Goal: Complete application form

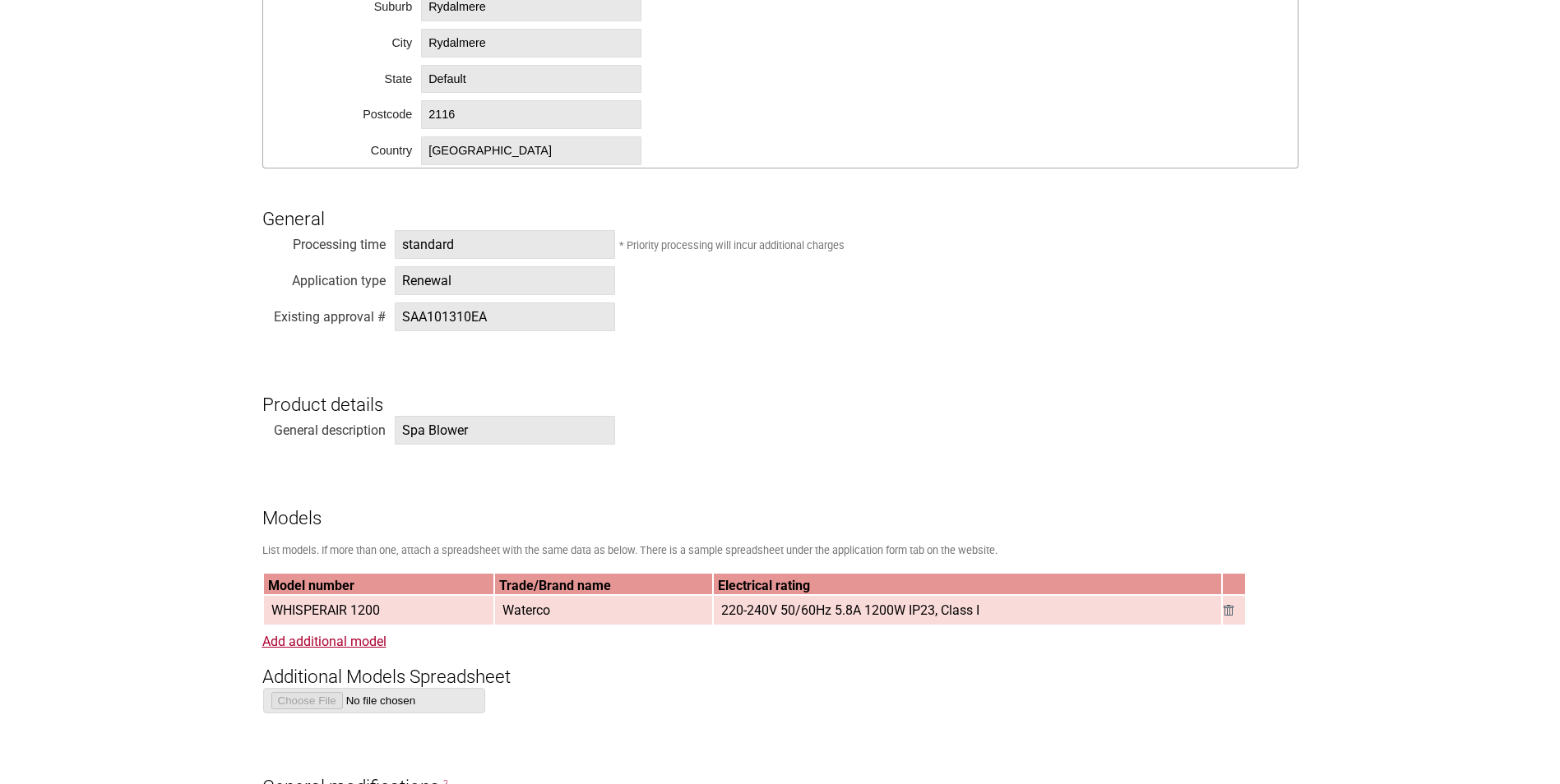
scroll to position [1151, 0]
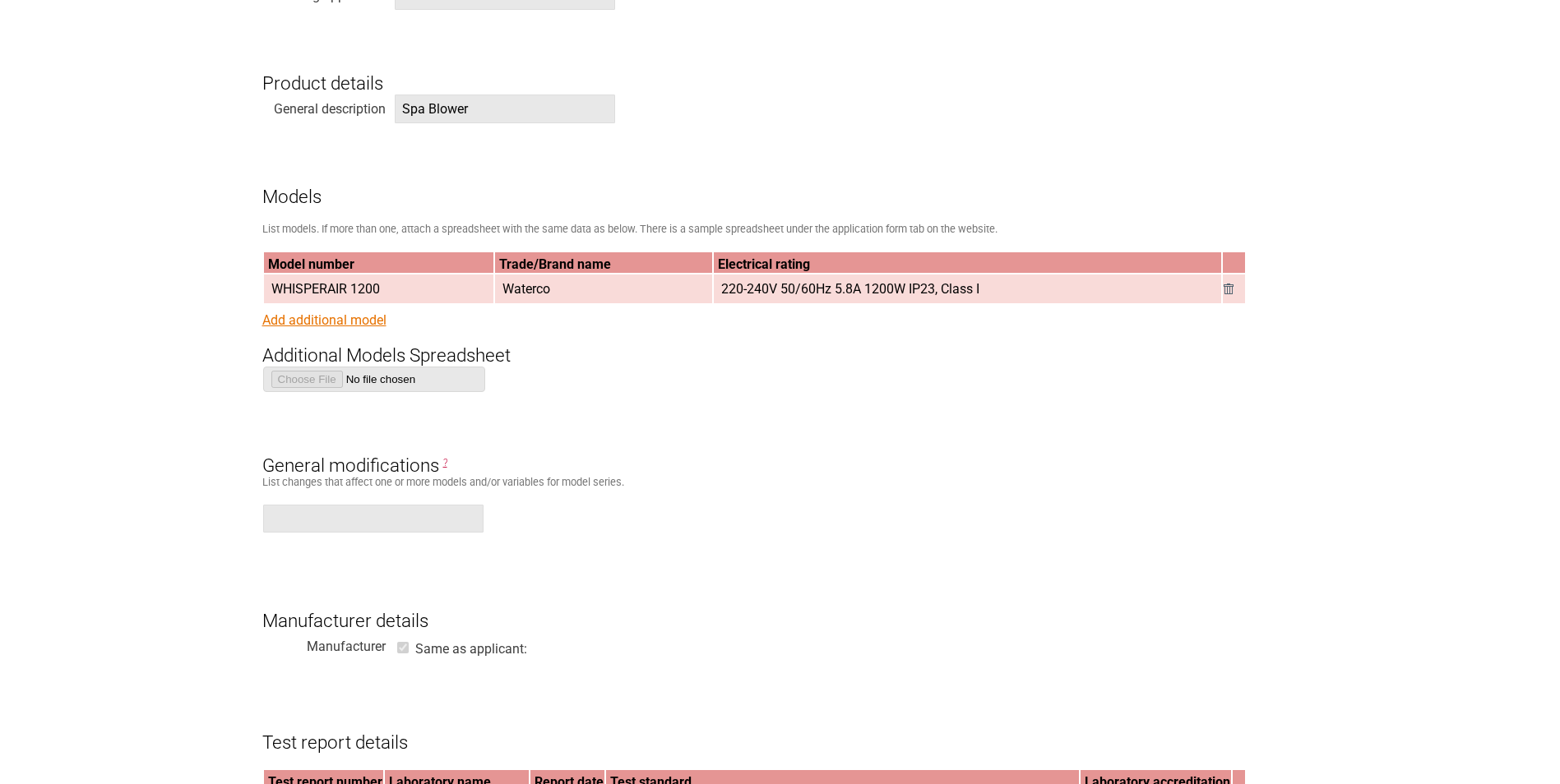
click at [373, 326] on link "Add additional model" at bounding box center [324, 319] width 124 height 16
click at [357, 326] on link "Add additional model" at bounding box center [324, 319] width 124 height 16
click at [372, 326] on link "Add additional model" at bounding box center [324, 319] width 124 height 16
click at [347, 326] on link "Add additional model" at bounding box center [324, 319] width 124 height 16
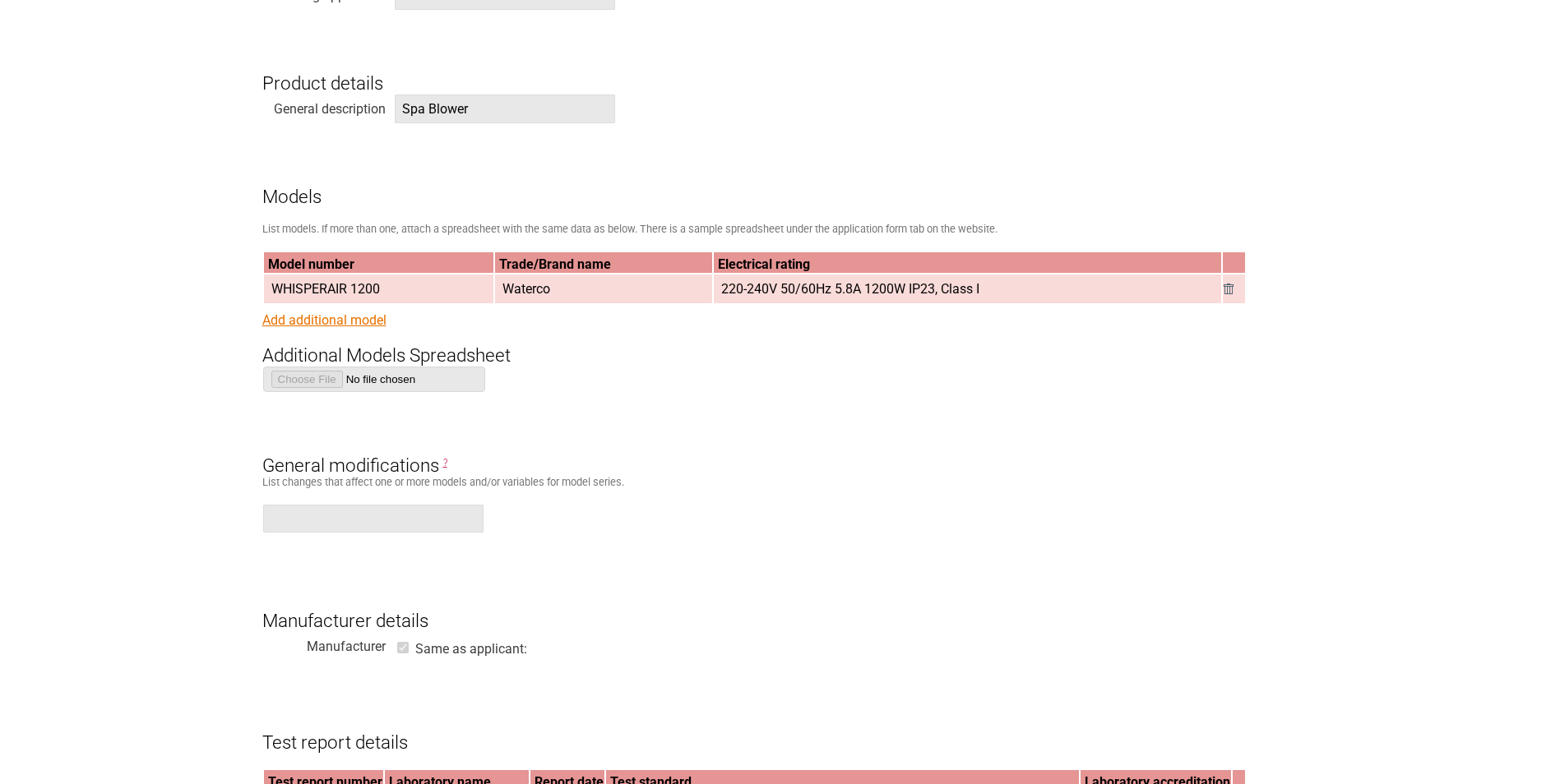
click at [347, 326] on link "Add additional model" at bounding box center [324, 319] width 124 height 16
click at [341, 326] on link "Add additional model" at bounding box center [324, 319] width 124 height 16
click at [352, 325] on link "Add additional model" at bounding box center [324, 319] width 124 height 16
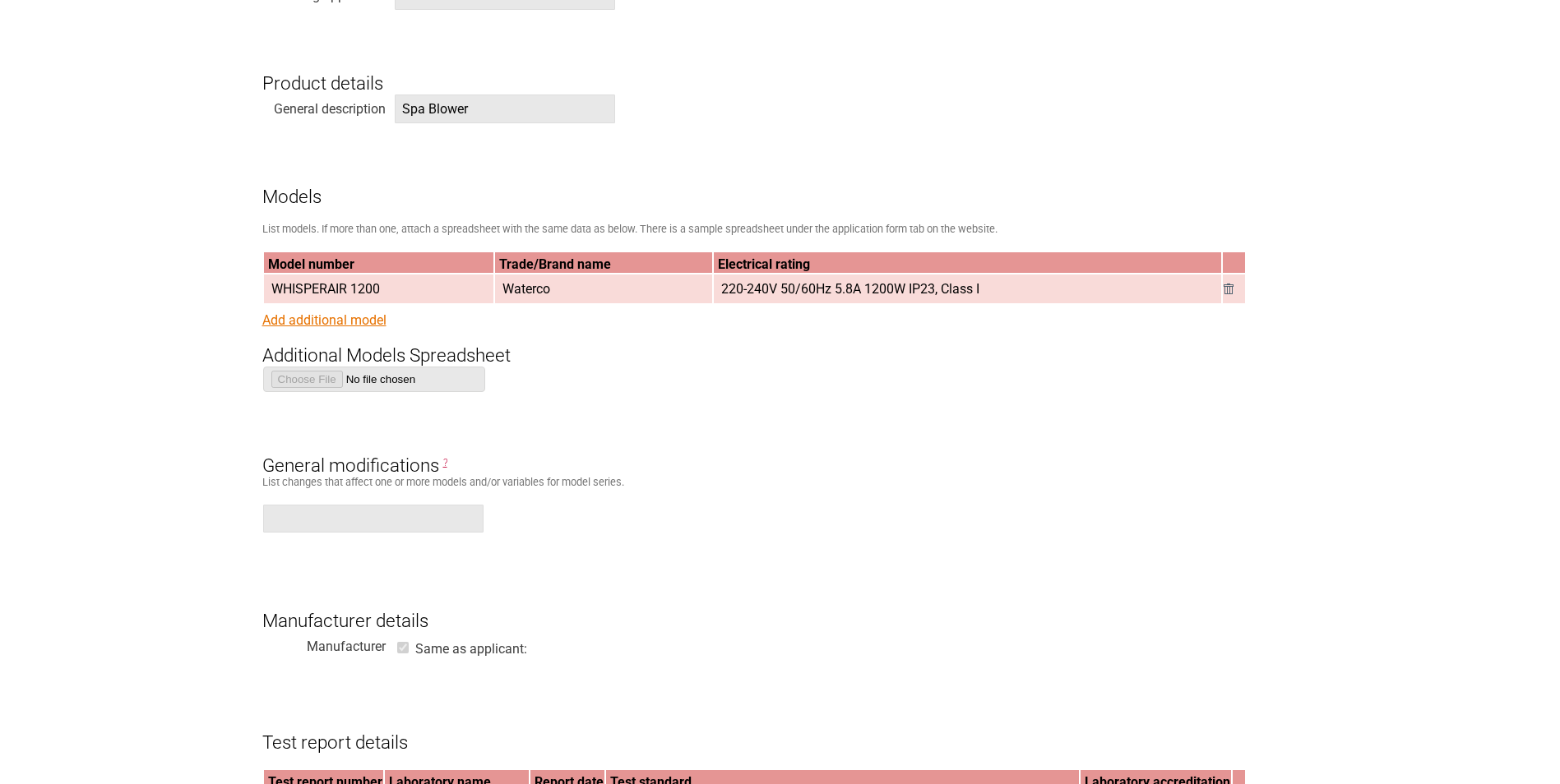
click at [352, 325] on link "Add additional model" at bounding box center [324, 319] width 124 height 16
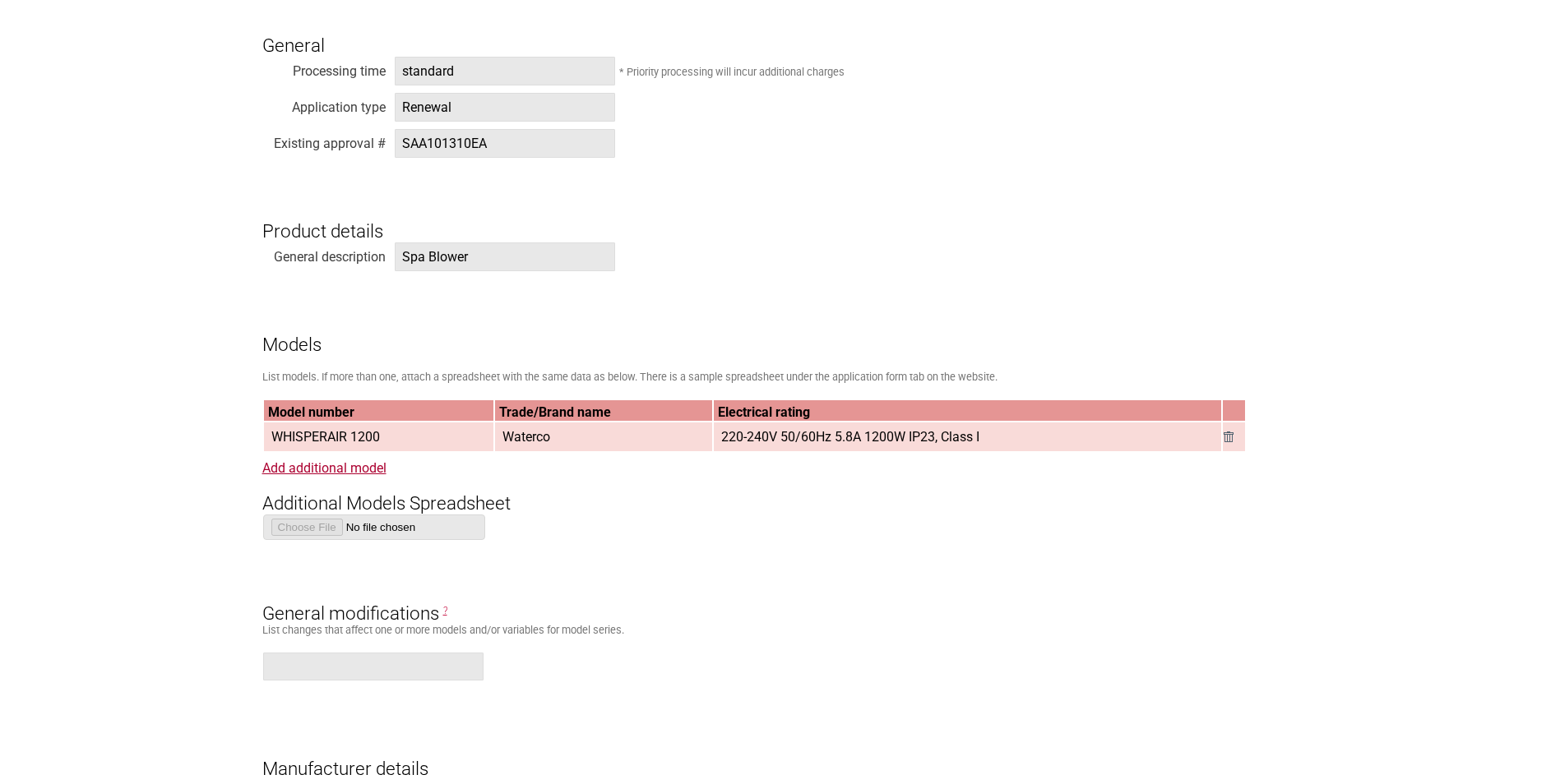
scroll to position [1151, 0]
